Goal: Complete application form

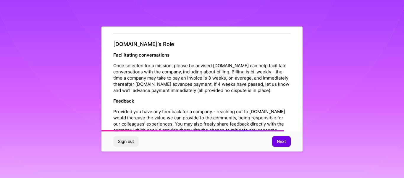
scroll to position [648, 0]
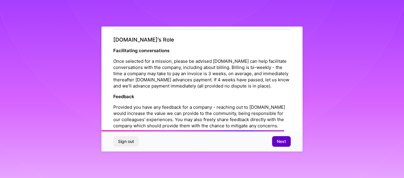
click at [280, 142] on span "Next" at bounding box center [280, 142] width 9 height 6
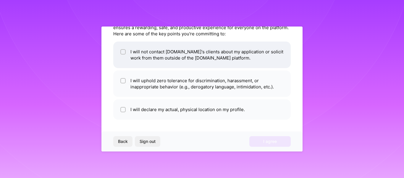
click at [229, 52] on li "I will not contact [DOMAIN_NAME]'s clients about my application or solicit work…" at bounding box center [201, 55] width 177 height 27
checkbox input "true"
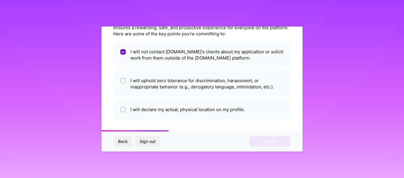
click at [258, 99] on ul "I will not contact [DOMAIN_NAME]'s clients about my application or solicit work…" at bounding box center [201, 81] width 177 height 78
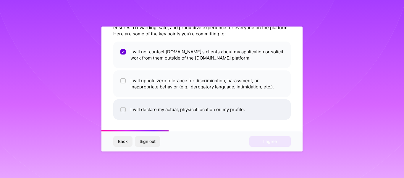
click at [259, 112] on li "I will declare my actual, physical location on my profile." at bounding box center [201, 110] width 177 height 20
checkbox input "true"
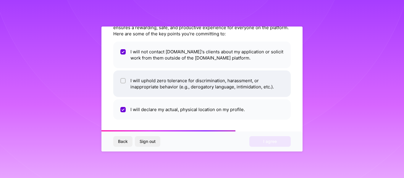
click at [263, 91] on li "I will uphold zero tolerance for discrimination, harassment, or inappropriate b…" at bounding box center [201, 84] width 177 height 27
checkbox input "true"
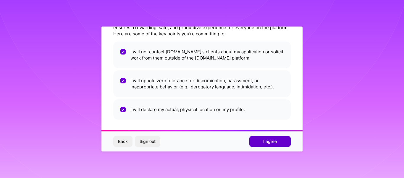
click at [280, 141] on button "I agree" at bounding box center [269, 141] width 41 height 11
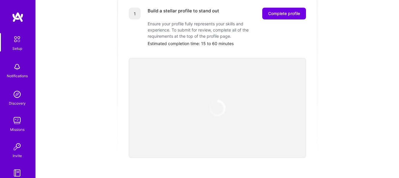
scroll to position [271, 0]
